Goal: Navigation & Orientation: Find specific page/section

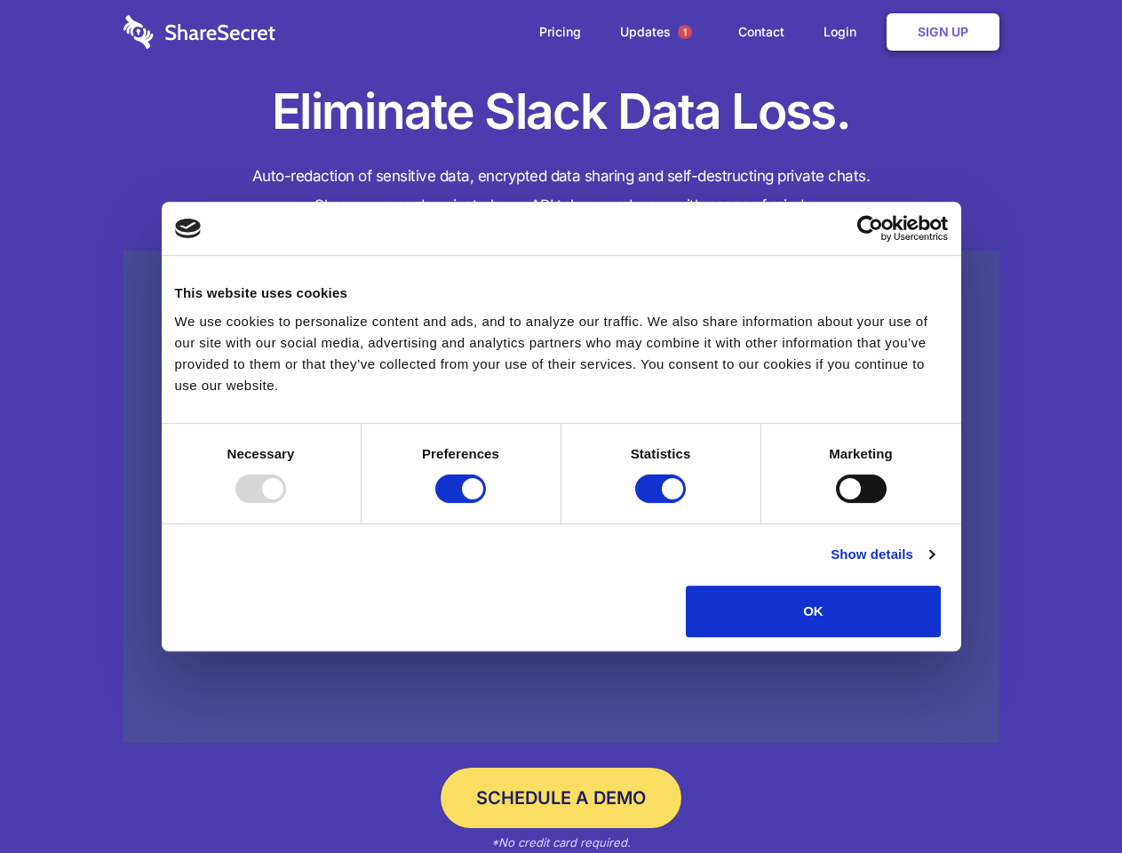
click at [286, 503] on div at bounding box center [260, 488] width 51 height 28
click at [486, 503] on input "Preferences" at bounding box center [460, 488] width 51 height 28
checkbox input "false"
click at [663, 503] on input "Statistics" at bounding box center [660, 488] width 51 height 28
checkbox input "false"
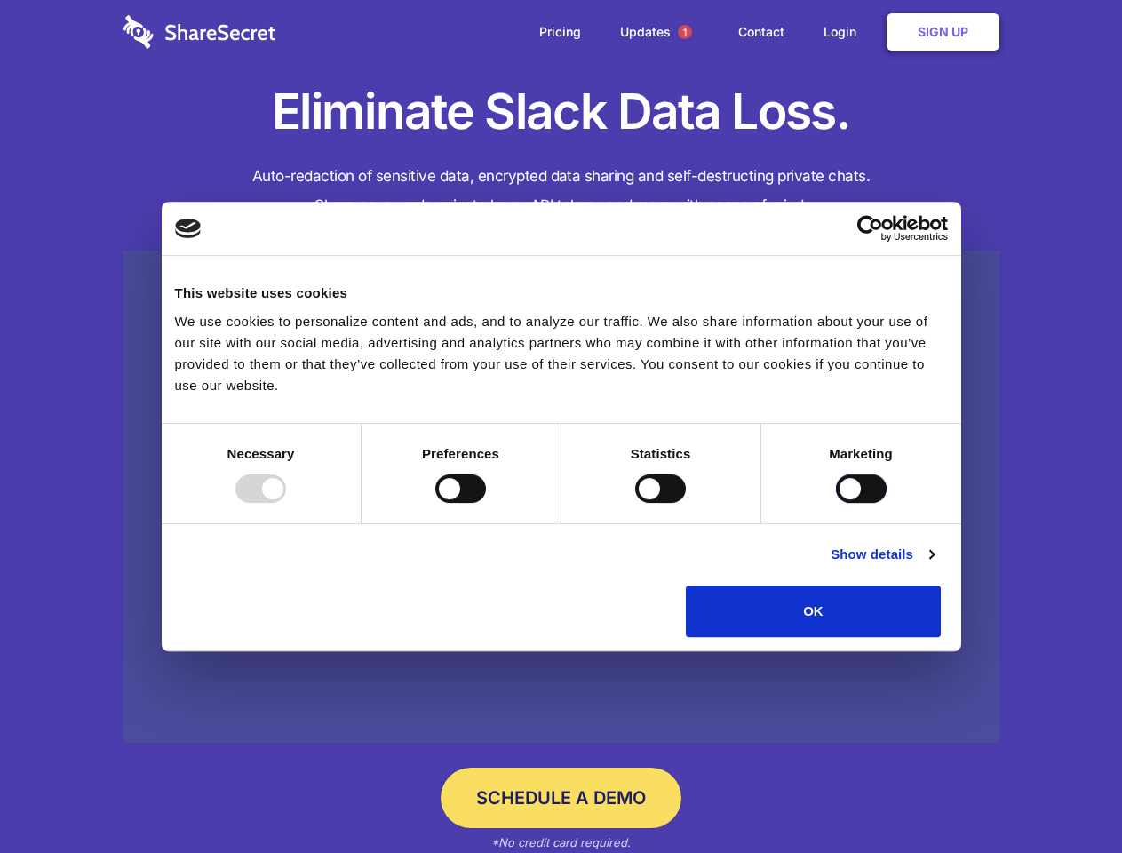
click at [836, 503] on input "Marketing" at bounding box center [861, 488] width 51 height 28
checkbox input "true"
click at [934, 565] on link "Show details" at bounding box center [882, 554] width 103 height 21
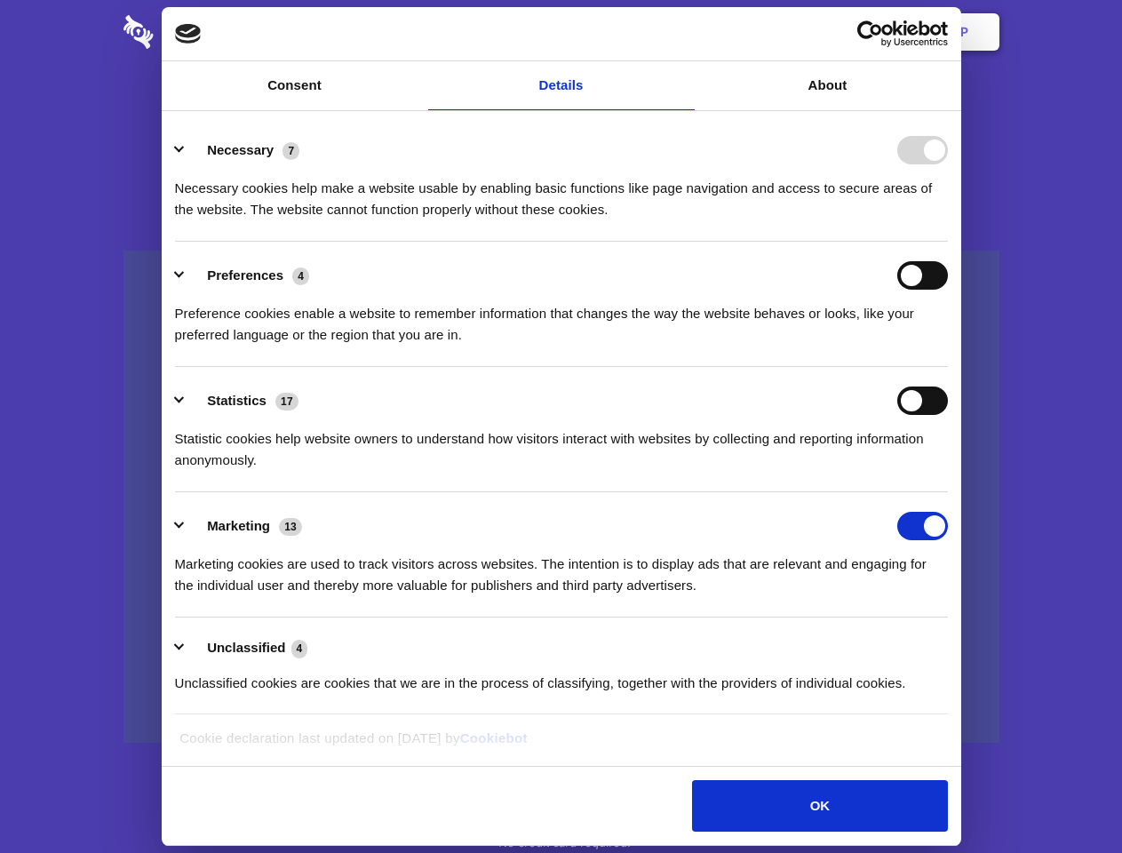
click at [948, 242] on li "Necessary 7 Necessary cookies help make a website usable by enabling basic func…" at bounding box center [561, 178] width 773 height 125
click at [684, 32] on span "1" at bounding box center [685, 32] width 14 height 14
